Goal: Transaction & Acquisition: Purchase product/service

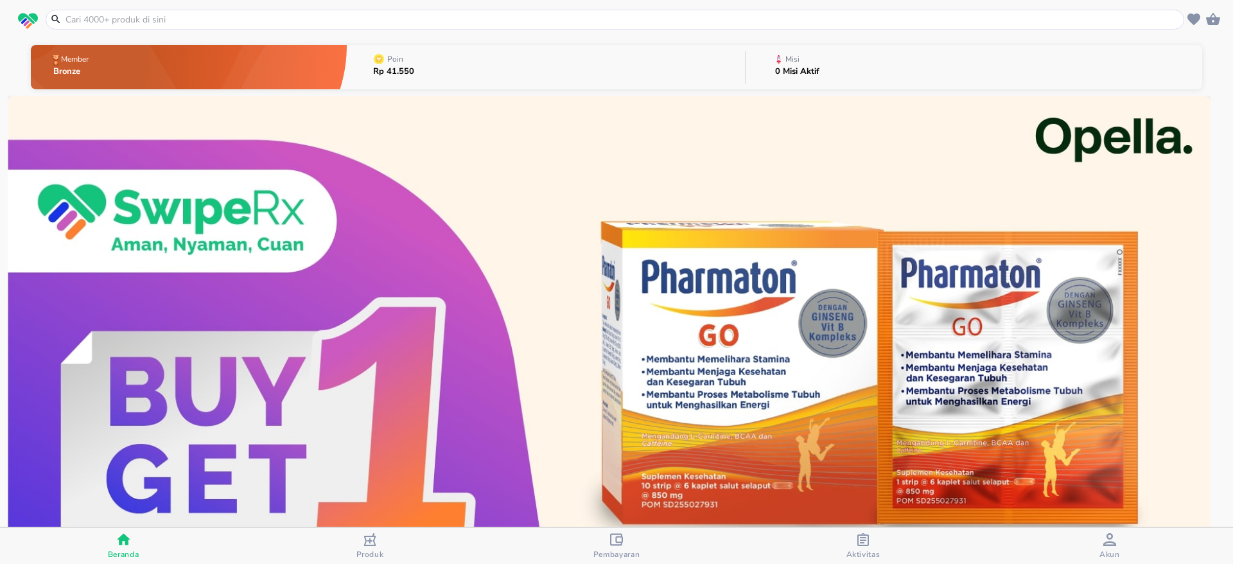
click at [435, 12] on div at bounding box center [615, 20] width 1139 height 20
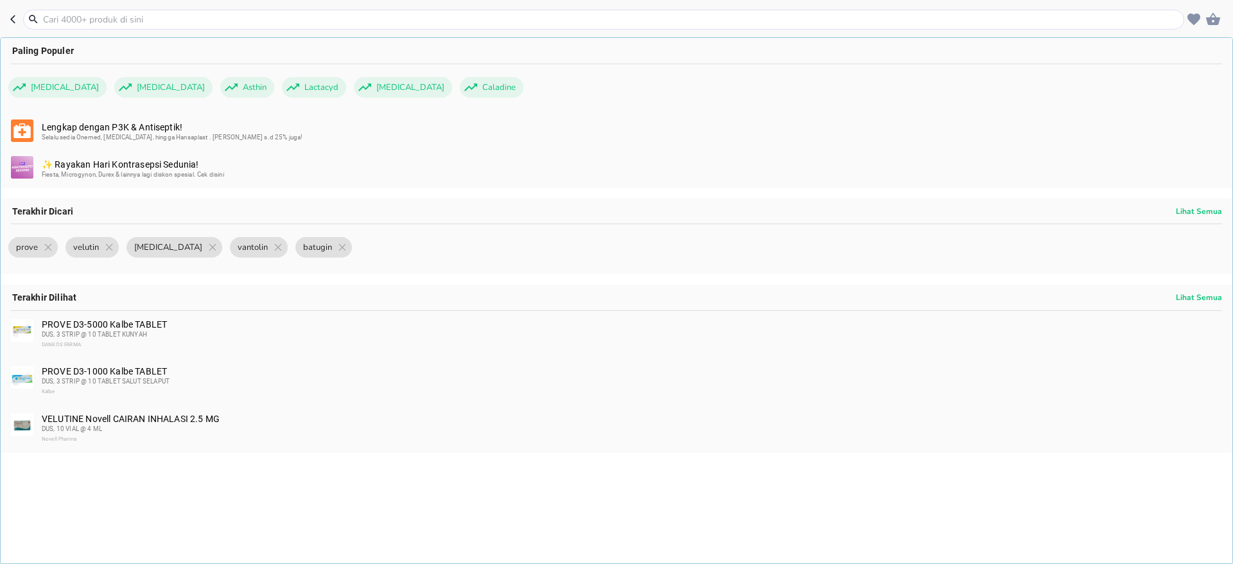
click at [268, 15] on input "text" at bounding box center [611, 19] width 1139 height 13
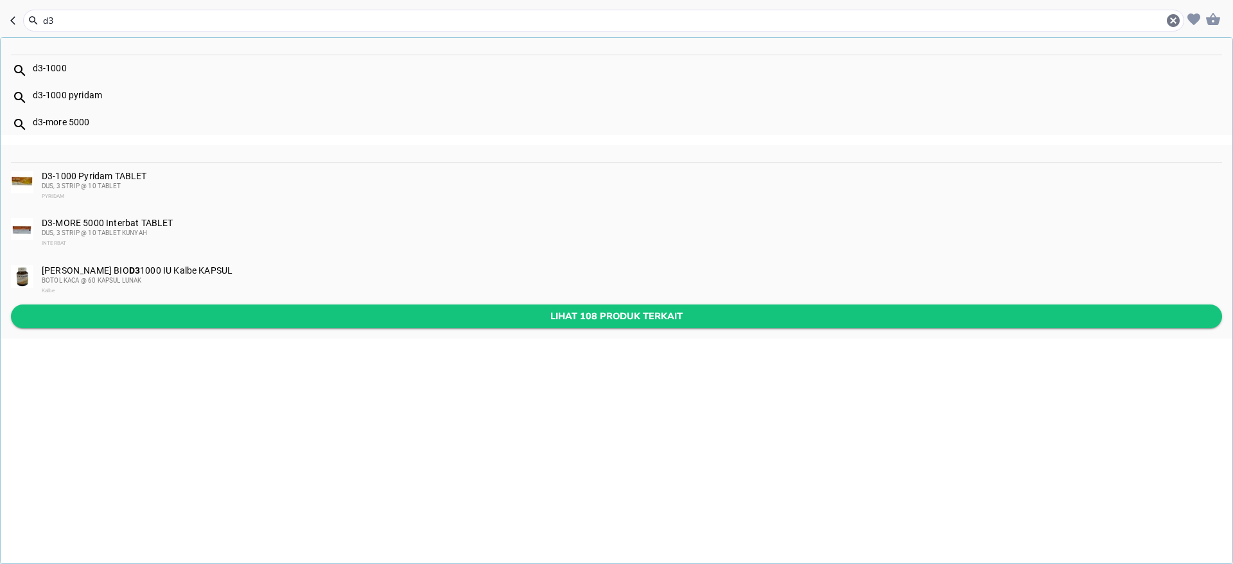
type input "d3"
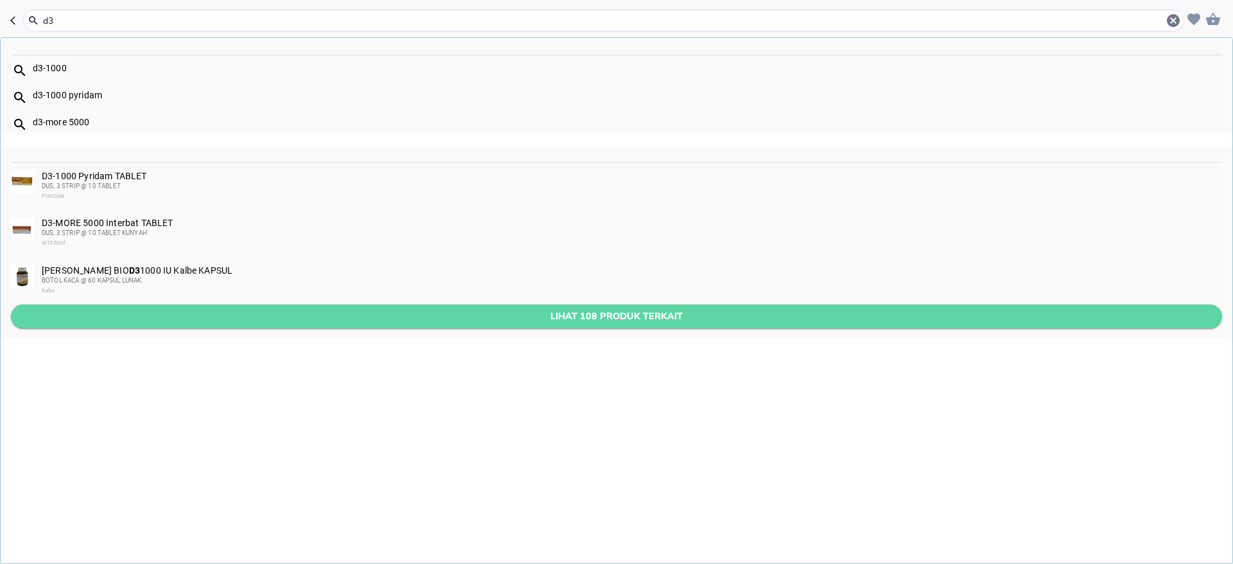
click at [263, 305] on button "Lihat 108 produk terkait" at bounding box center [616, 316] width 1211 height 24
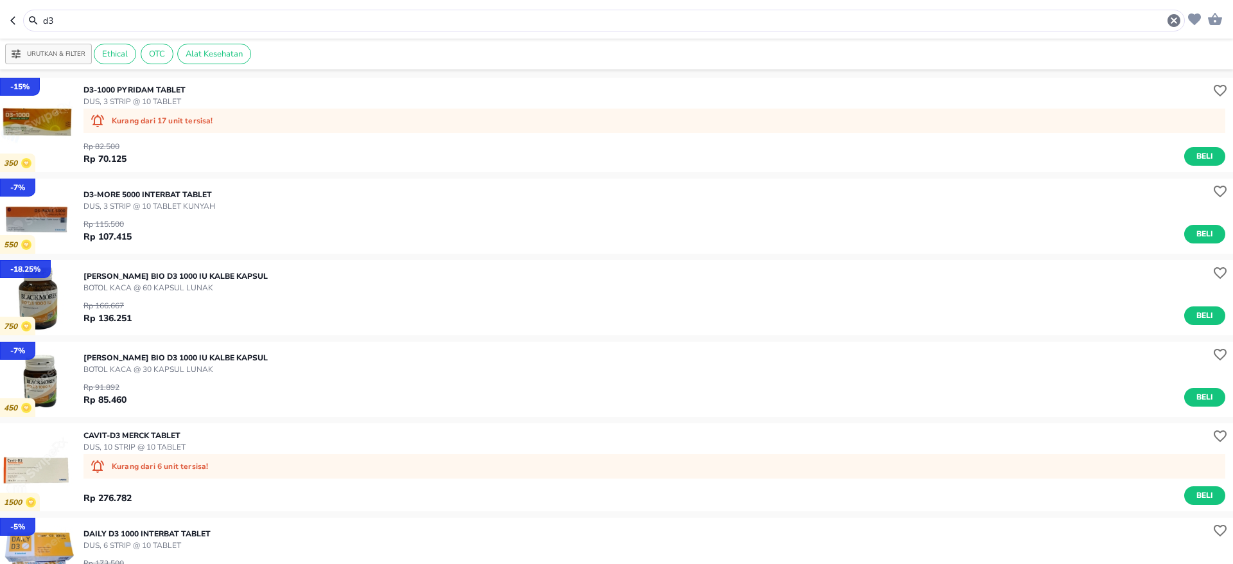
click at [48, 214] on img "button" at bounding box center [37, 216] width 75 height 75
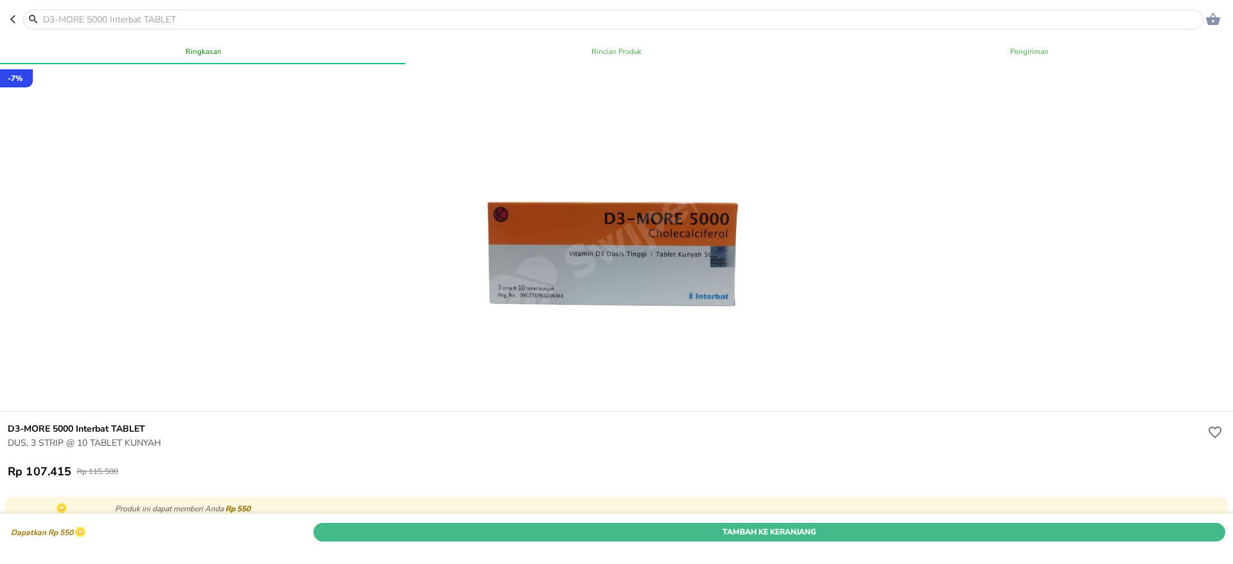
click at [751, 525] on span "Tambah Ke Keranjang" at bounding box center [769, 531] width 893 height 13
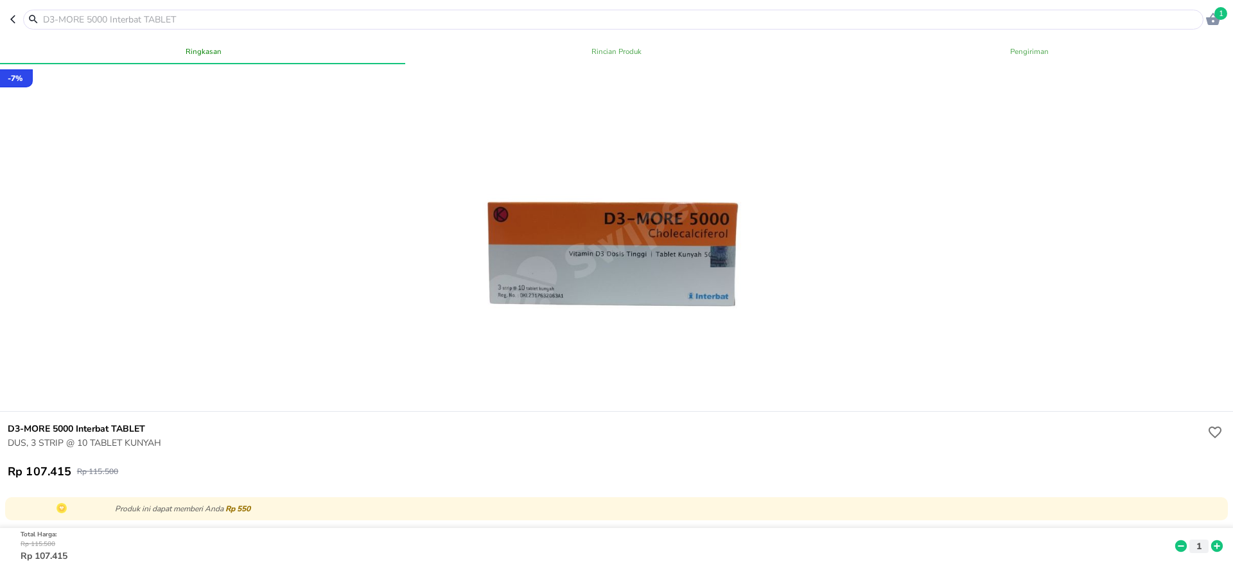
drag, startPoint x: 1214, startPoint y: 17, endPoint x: 1206, endPoint y: 60, distance: 44.5
click at [1213, 17] on icon "button" at bounding box center [1212, 19] width 15 height 15
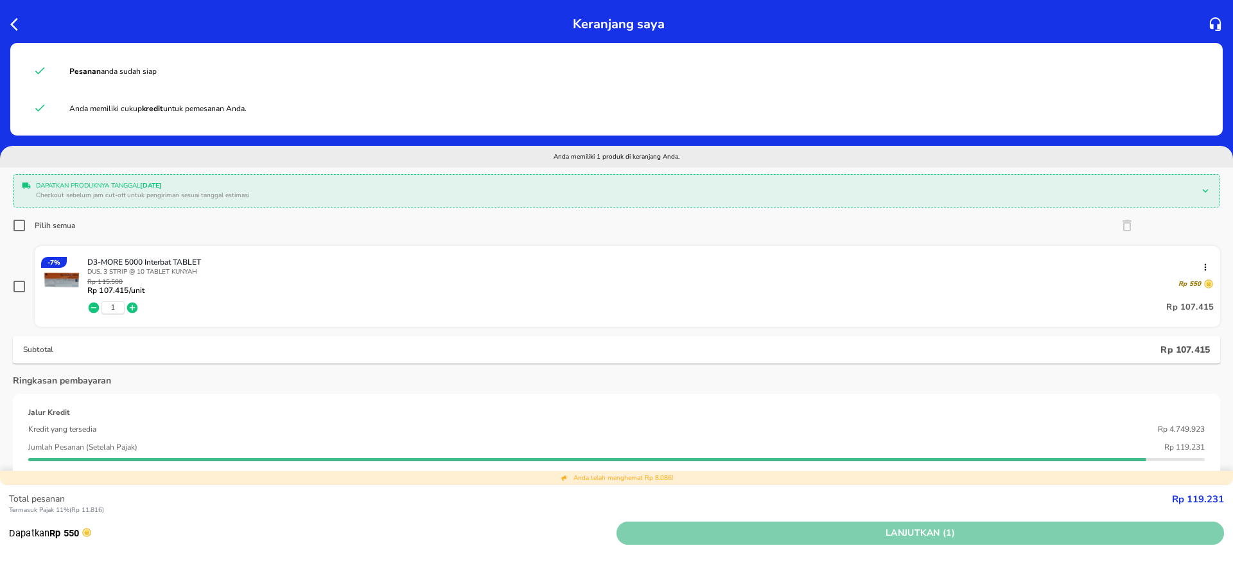
click at [755, 530] on span "Lanjutkan (1)" at bounding box center [920, 533] width 597 height 16
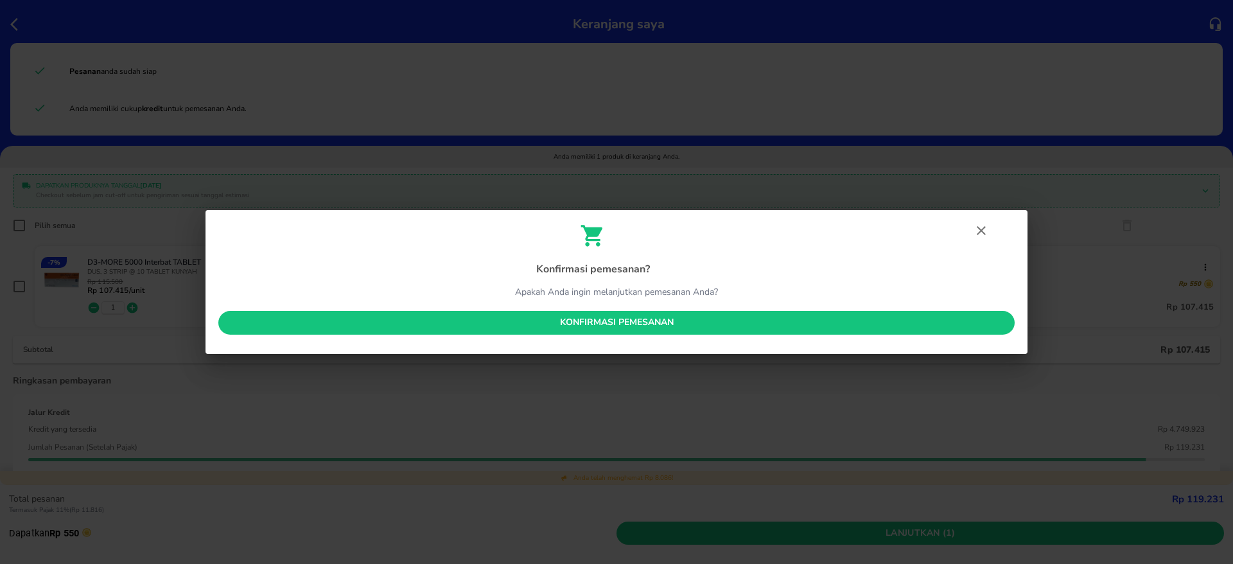
click at [746, 315] on span "Konfirmasi pemesanan" at bounding box center [617, 323] width 776 height 16
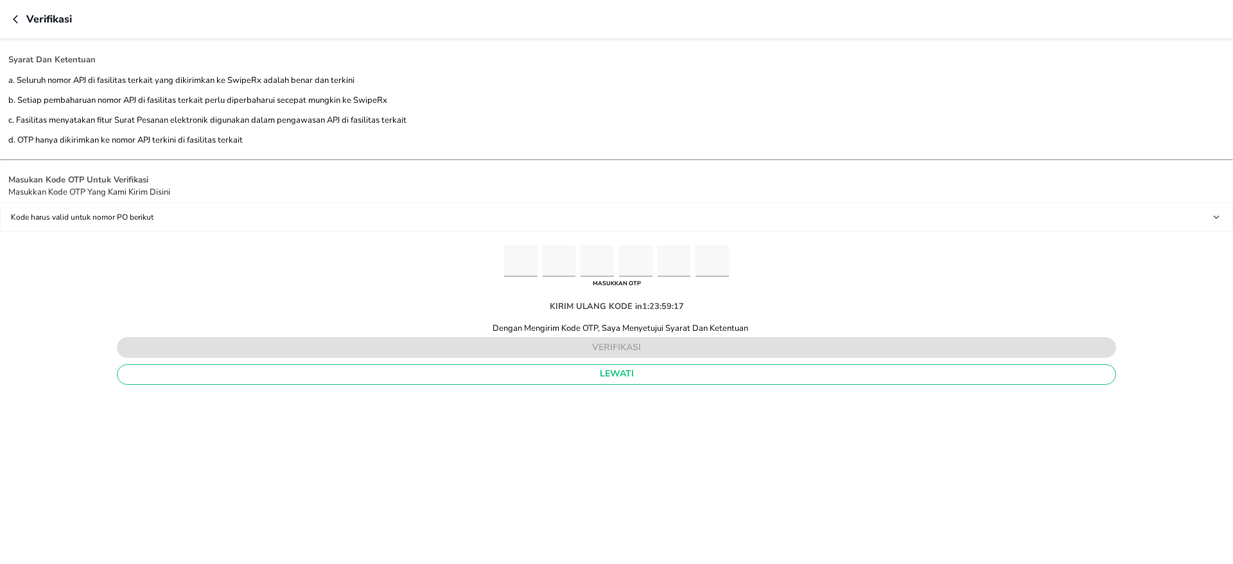
click at [482, 382] on button "lewati" at bounding box center [616, 374] width 999 height 21
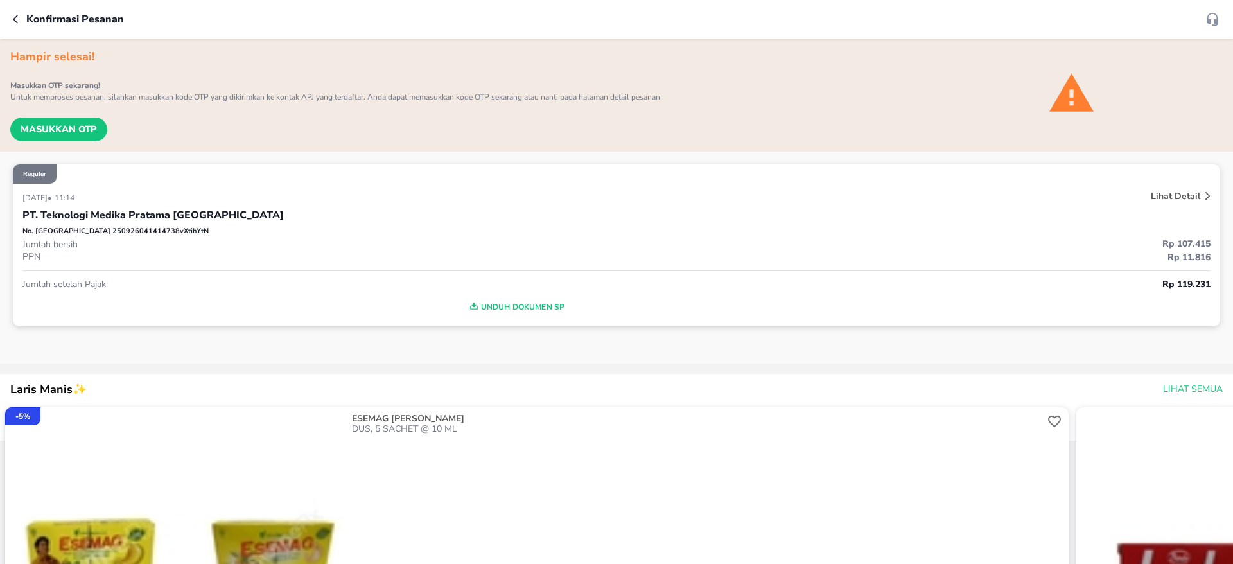
click at [15, 23] on icon "button" at bounding box center [18, 19] width 10 height 10
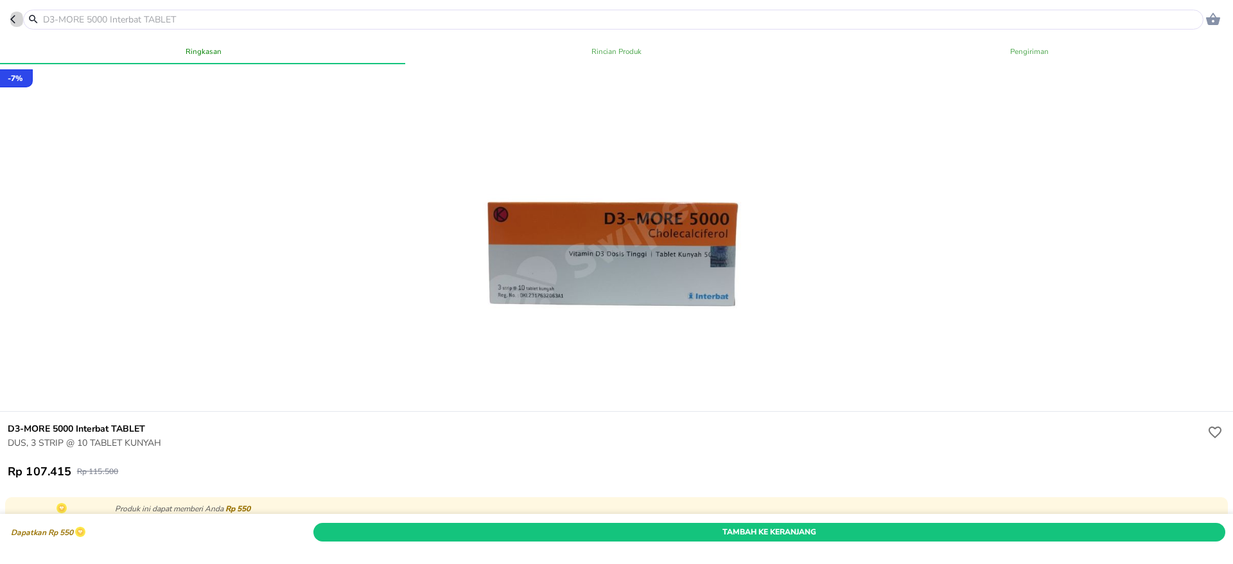
click at [12, 19] on icon "button" at bounding box center [15, 19] width 10 height 10
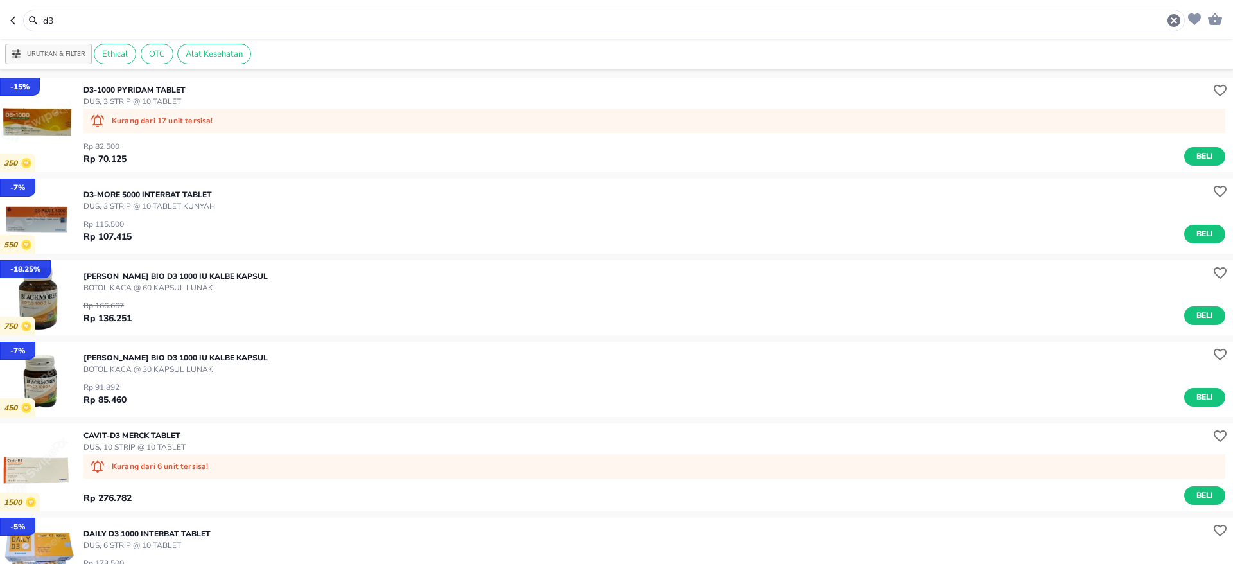
click at [11, 19] on icon "button" at bounding box center [15, 20] width 10 height 10
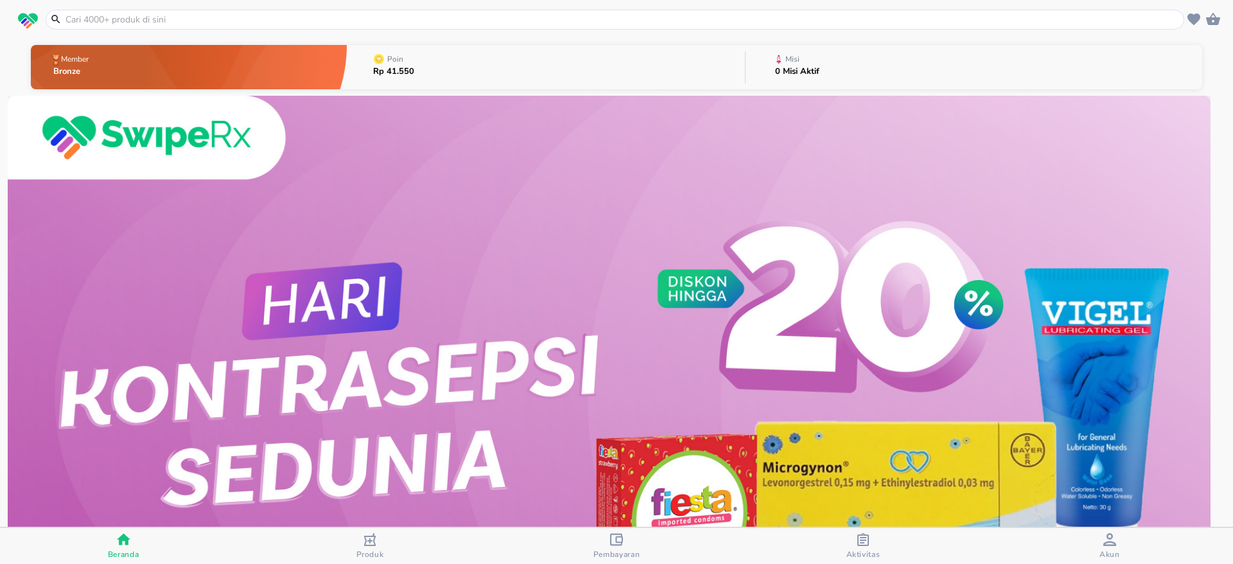
click at [1106, 534] on icon "button" at bounding box center [1109, 539] width 13 height 13
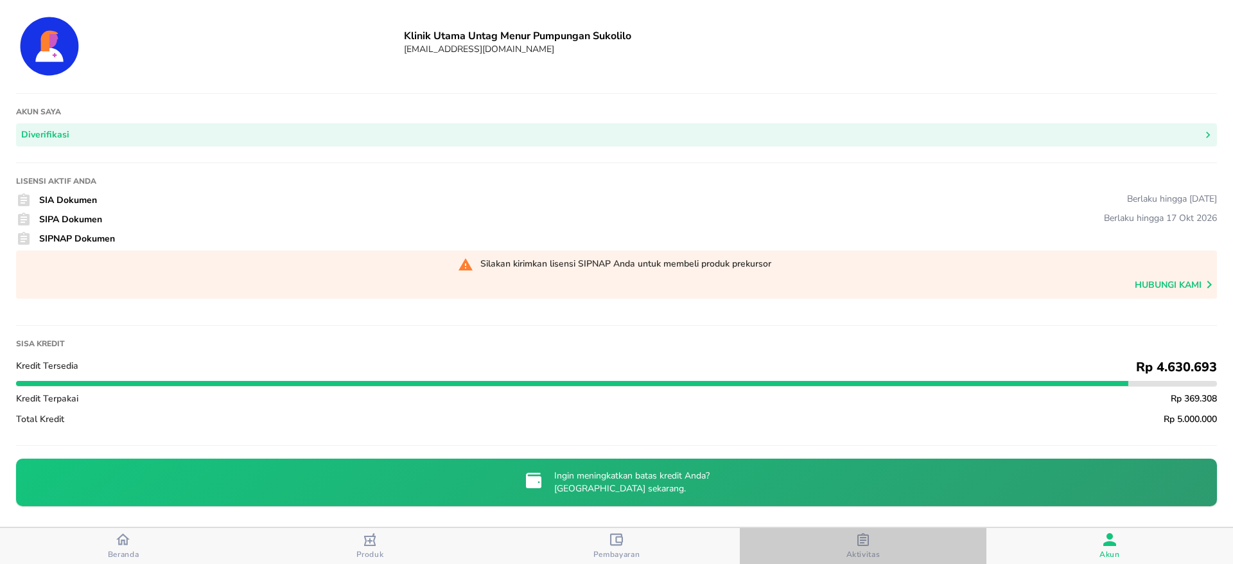
click at [859, 542] on icon "button" at bounding box center [863, 539] width 13 height 13
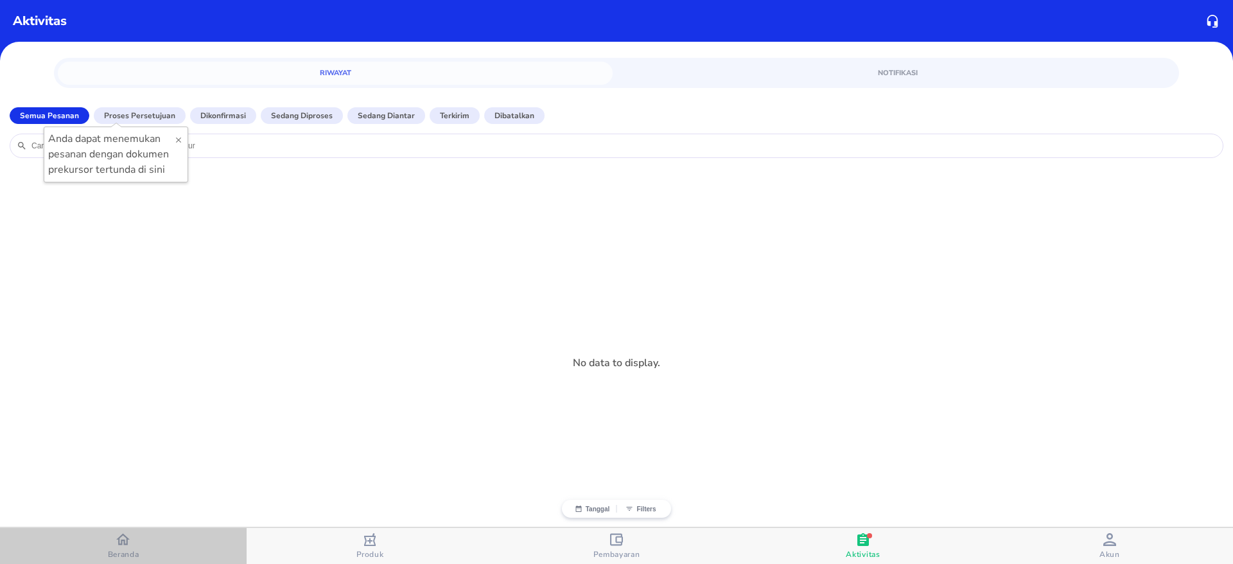
click at [119, 554] on span "Beranda" at bounding box center [123, 554] width 31 height 10
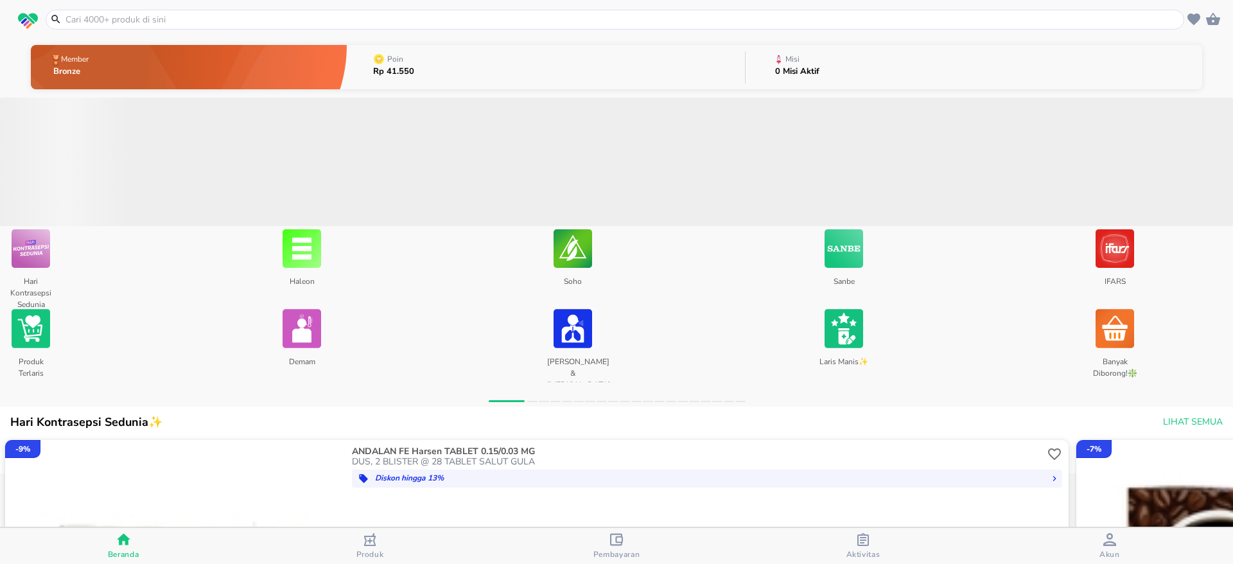
click at [863, 533] on icon "button" at bounding box center [863, 539] width 13 height 13
